Goal: Check status: Check status

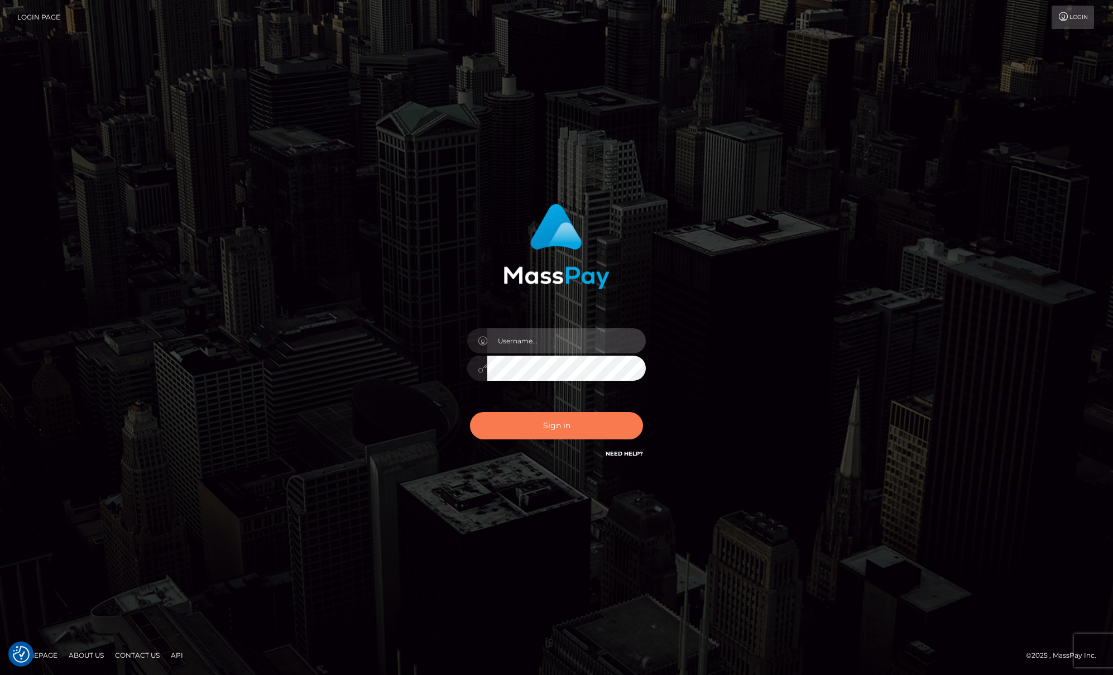
type input "Josue perales"
click at [556, 430] on button "Sign in" at bounding box center [556, 425] width 173 height 27
type input "Josue perales"
click at [557, 433] on button "Sign in" at bounding box center [556, 425] width 173 height 27
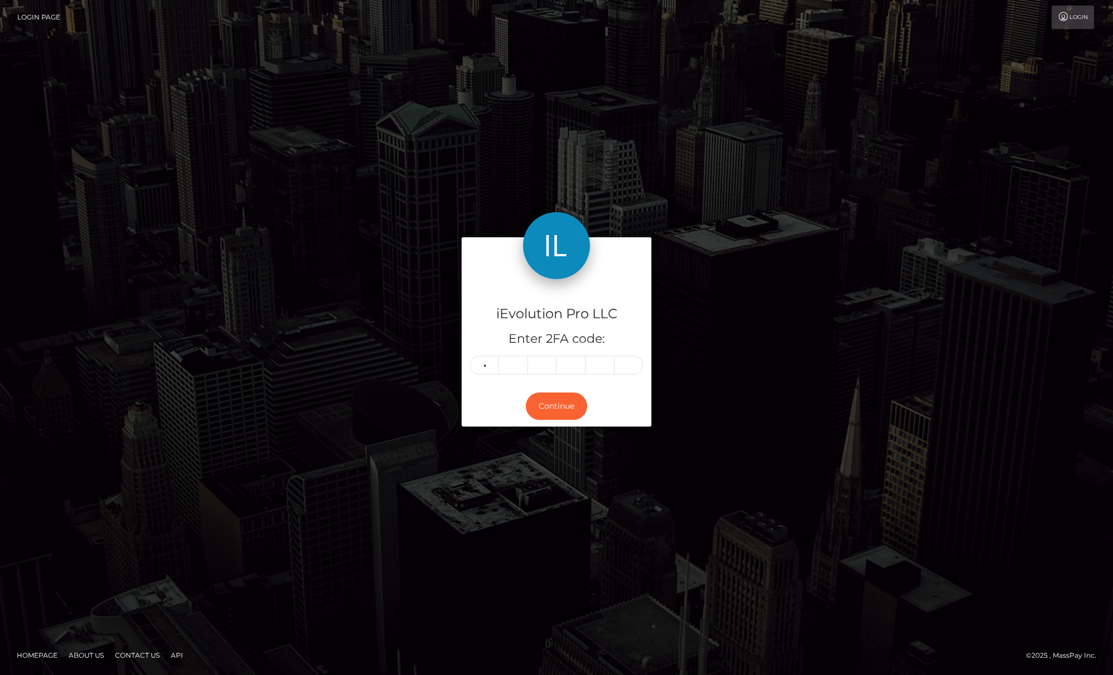
type input "6"
type input "5"
type input "7"
type input "8"
type input "4"
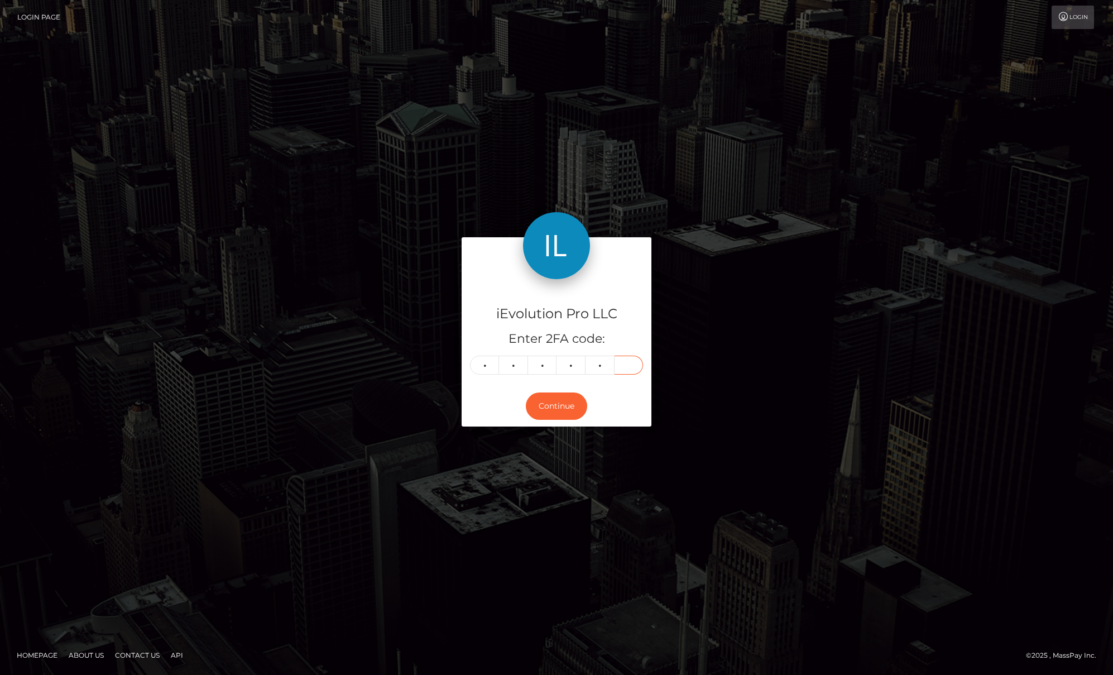
type input "6"
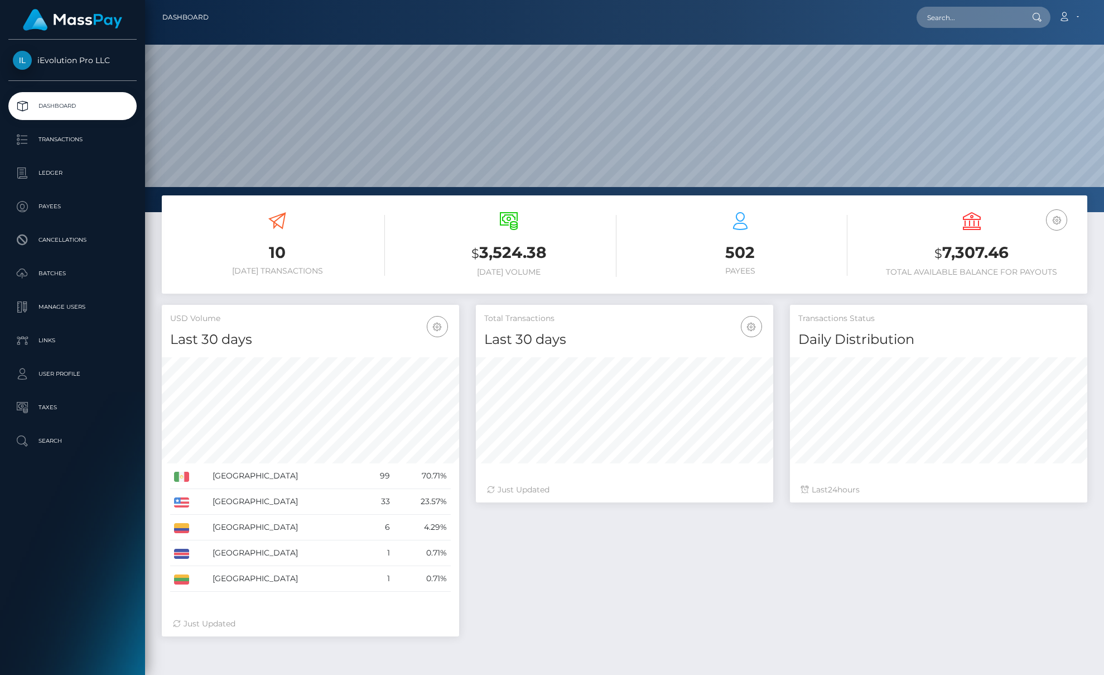
scroll to position [198, 297]
click at [73, 138] on p "Transactions" at bounding box center [72, 139] width 119 height 17
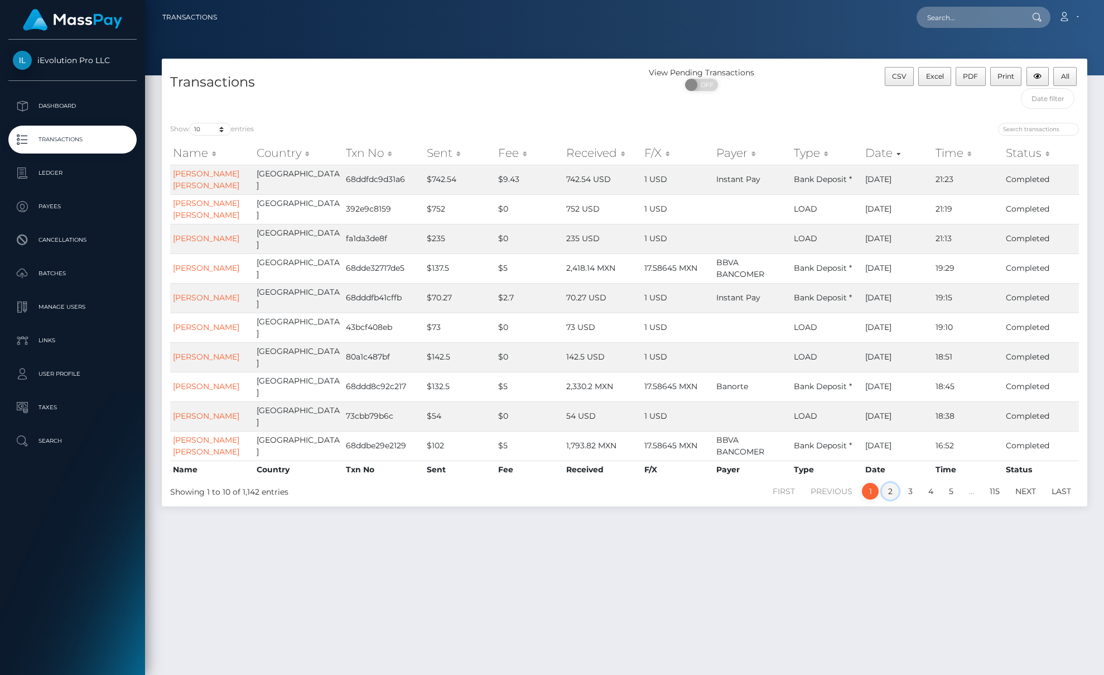
click at [894, 499] on link "2" at bounding box center [890, 491] width 17 height 17
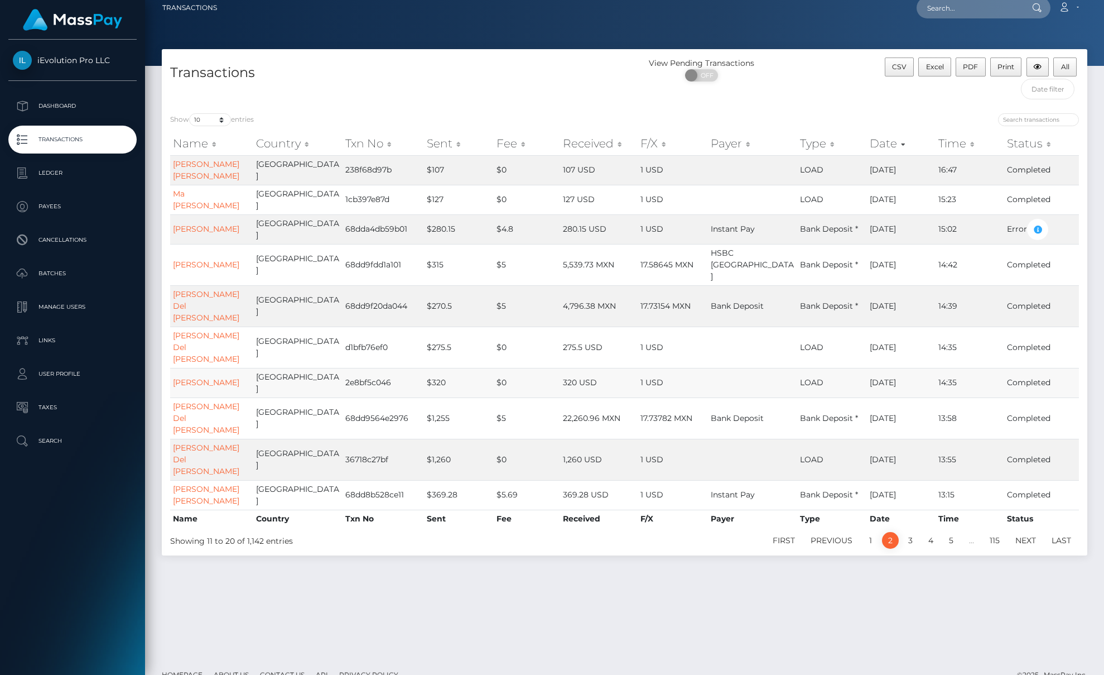
scroll to position [10, 0]
click at [47, 105] on p "Dashboard" at bounding box center [72, 106] width 119 height 17
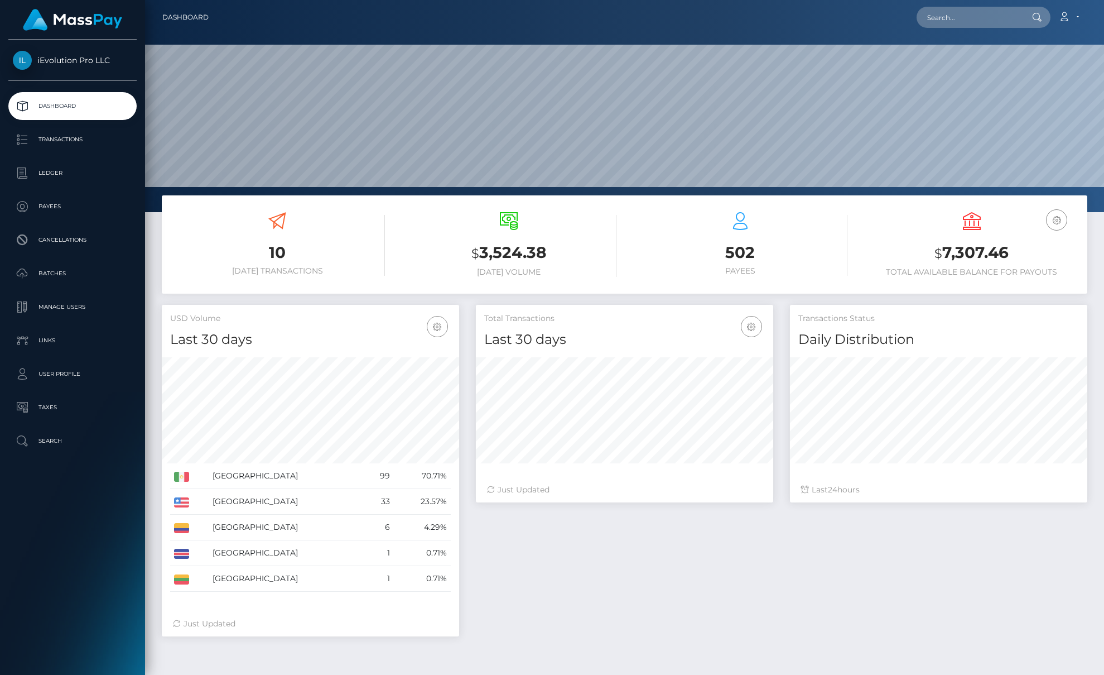
scroll to position [198, 297]
click at [74, 145] on p "Transactions" at bounding box center [72, 139] width 119 height 17
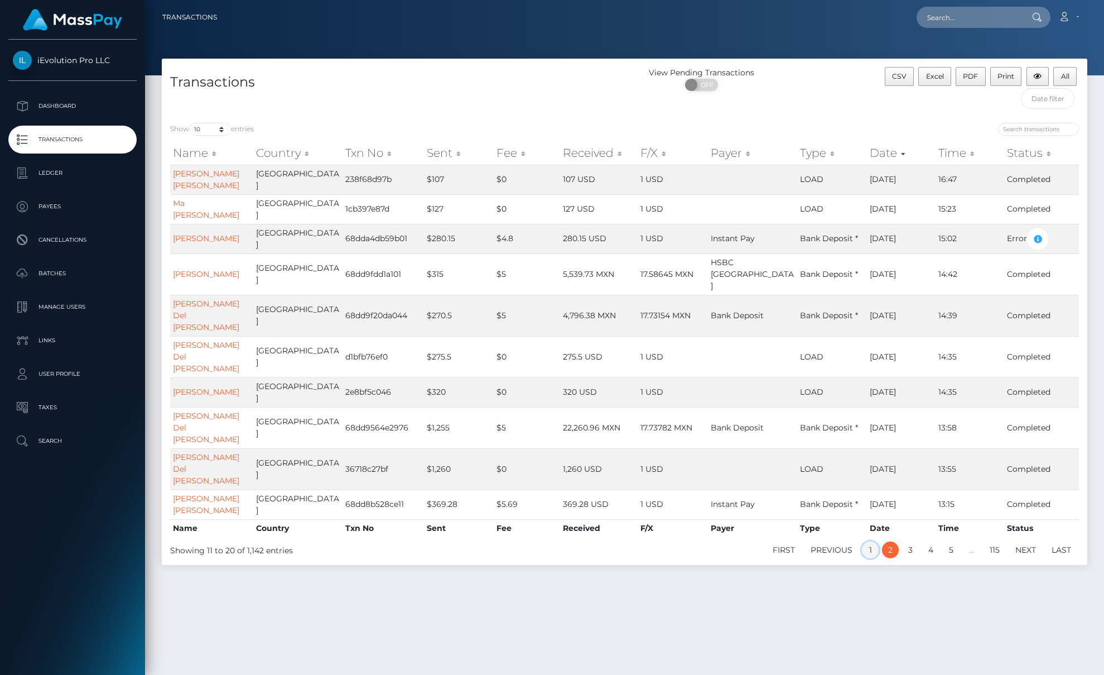
click at [874, 541] on link "1" at bounding box center [870, 549] width 17 height 17
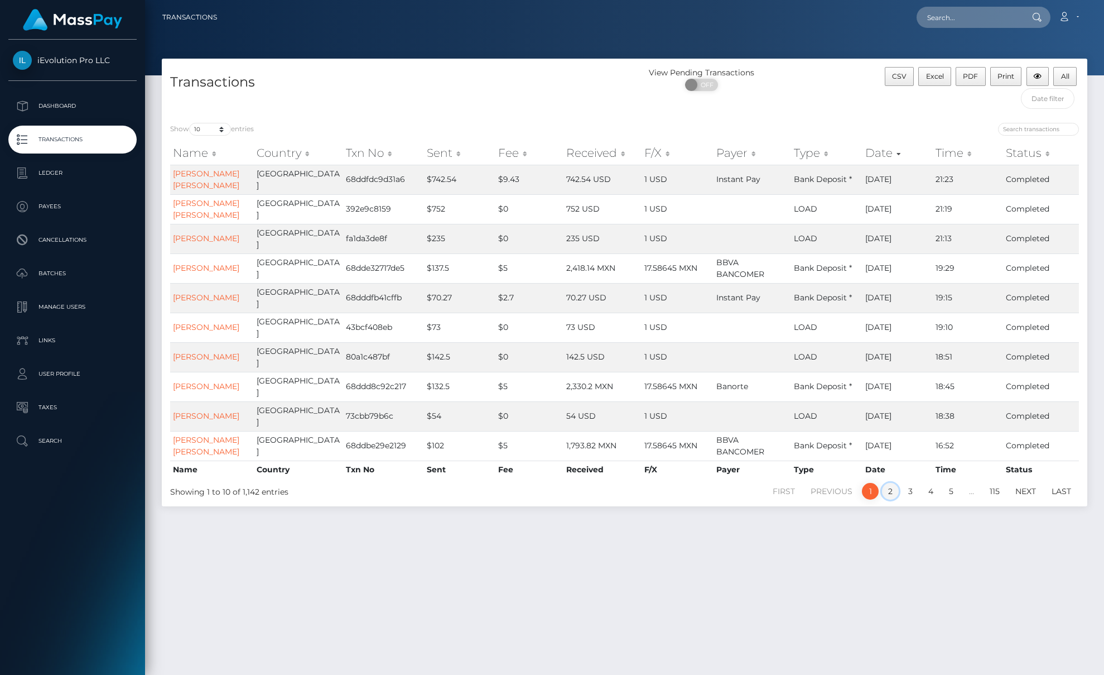
click at [886, 499] on link "2" at bounding box center [890, 491] width 17 height 17
